Goal: Information Seeking & Learning: Learn about a topic

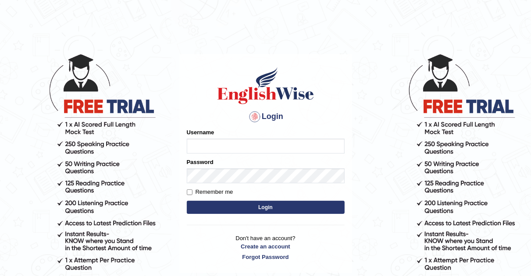
type input "AJAYBAHADUR"
click at [251, 205] on button "Login" at bounding box center [266, 207] width 158 height 13
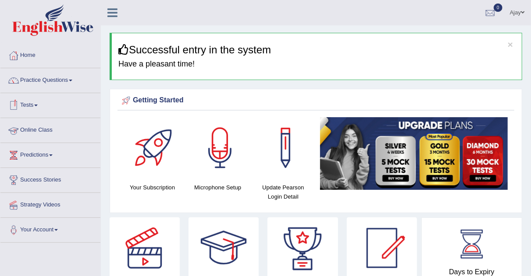
click at [39, 128] on link "Online Class" at bounding box center [50, 129] width 100 height 22
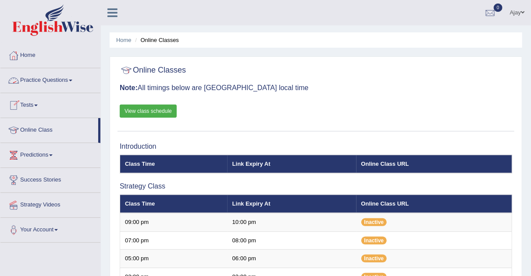
click at [69, 80] on link "Practice Questions" at bounding box center [50, 79] width 100 height 22
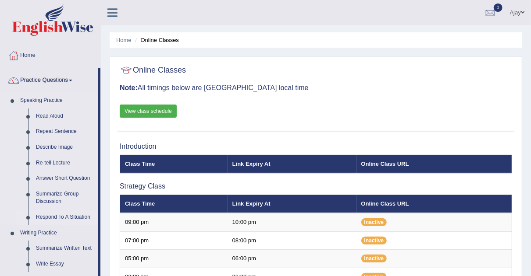
click at [58, 216] on link "Respond To A Situation" at bounding box center [65, 218] width 66 height 16
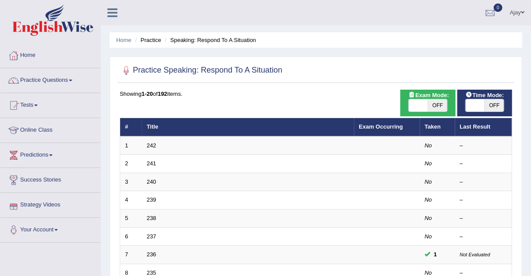
click at [433, 107] on span "OFF" at bounding box center [437, 105] width 19 height 12
checkbox input "true"
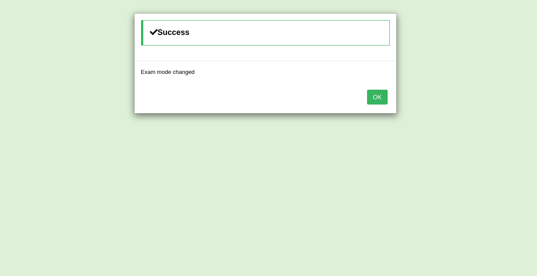
click at [376, 95] on button "OK" at bounding box center [377, 97] width 20 height 15
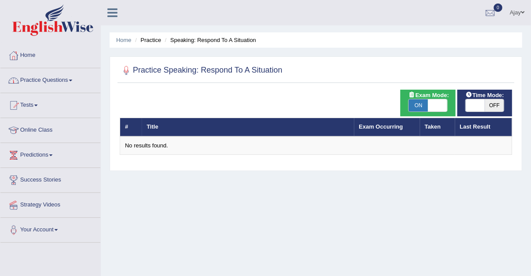
click at [61, 79] on link "Practice Questions" at bounding box center [50, 79] width 100 height 22
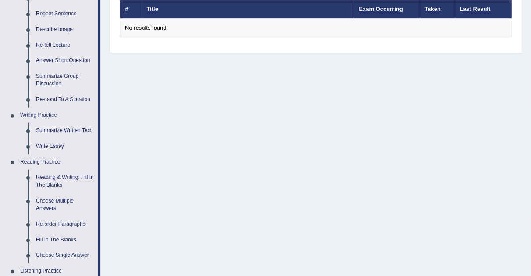
scroll to position [120, 0]
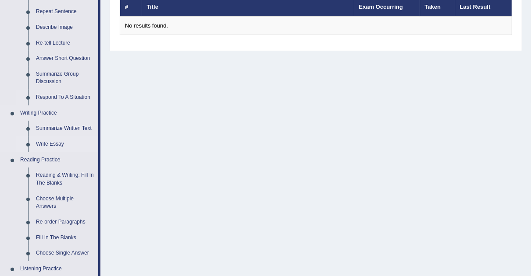
click at [53, 142] on link "Write Essay" at bounding box center [65, 145] width 66 height 16
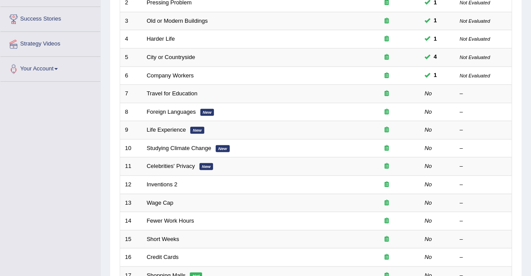
scroll to position [162, 0]
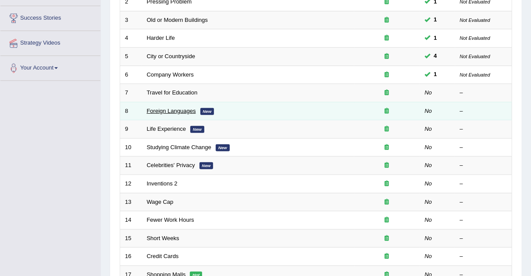
click at [194, 112] on link "Foreign Languages" at bounding box center [171, 111] width 49 height 7
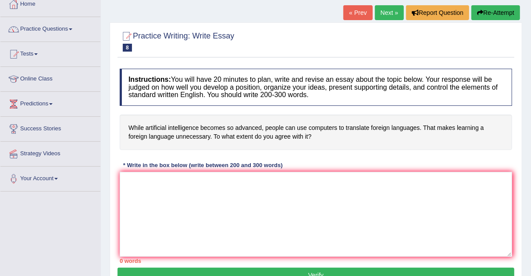
scroll to position [52, 0]
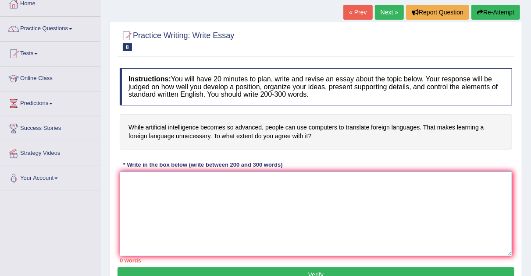
click at [220, 191] on textarea at bounding box center [316, 214] width 392 height 85
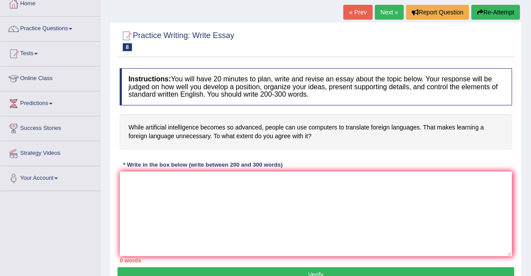
click at [391, 14] on link "Next »" at bounding box center [389, 12] width 29 height 15
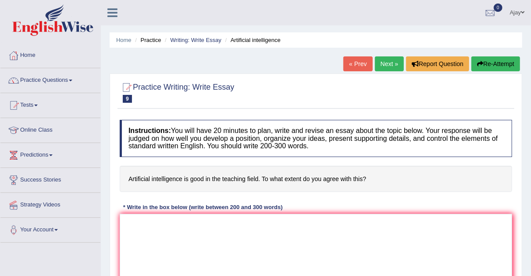
click at [396, 67] on link "Next »" at bounding box center [389, 64] width 29 height 15
click at [393, 66] on link "Next »" at bounding box center [389, 64] width 29 height 15
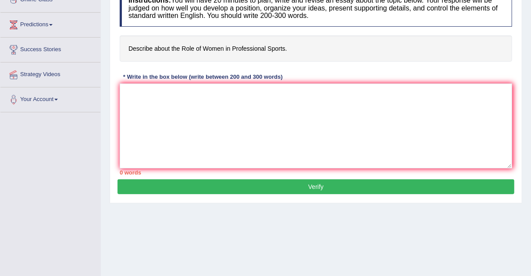
scroll to position [132, 0]
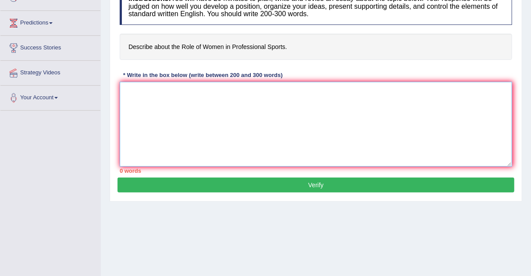
click at [182, 101] on textarea at bounding box center [316, 124] width 392 height 85
click at [182, 101] on textarea "In recent years" at bounding box center [316, 124] width 392 height 85
type textarea "In recent years"
